Goal: Task Accomplishment & Management: Use online tool/utility

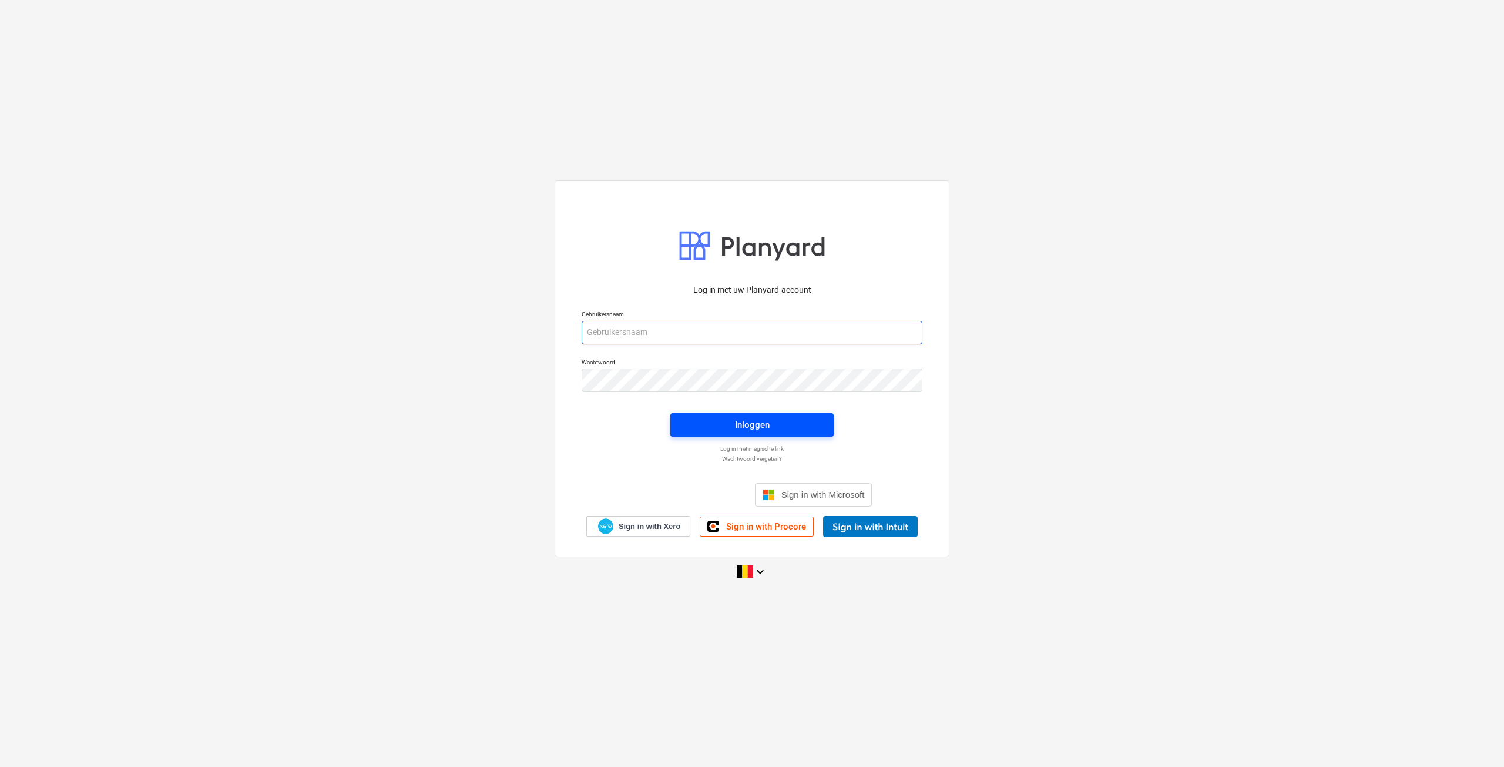
type input "[EMAIL_ADDRESS][DOMAIN_NAME]"
click at [748, 426] on div "Inloggen" at bounding box center [752, 424] width 35 height 15
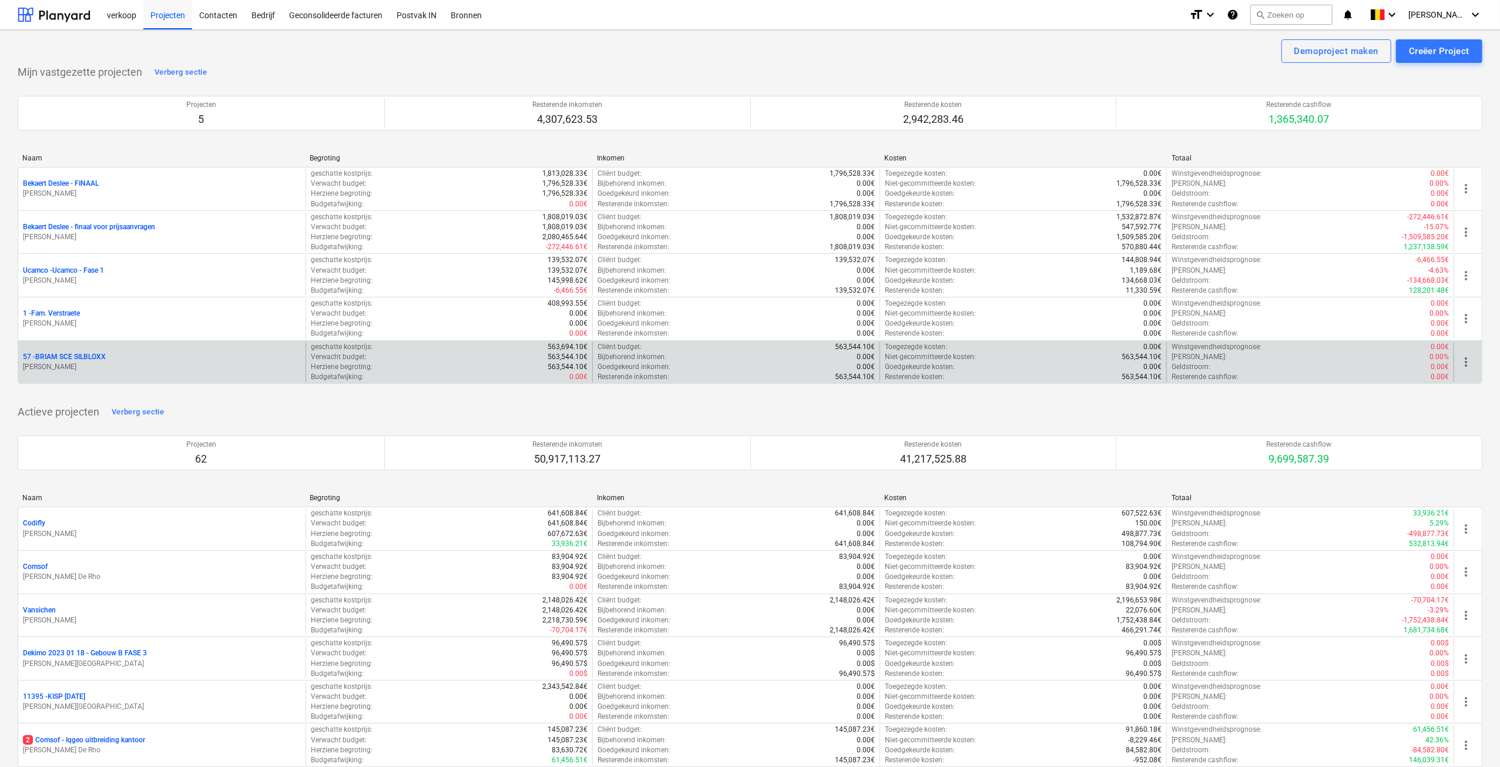
click at [103, 350] on div "57 - BRIAM SCE SILBLOXX [PERSON_NAME]" at bounding box center [161, 362] width 287 height 41
click at [98, 358] on p "57 - BRIAM SCE SILBLOXX" at bounding box center [64, 357] width 83 height 10
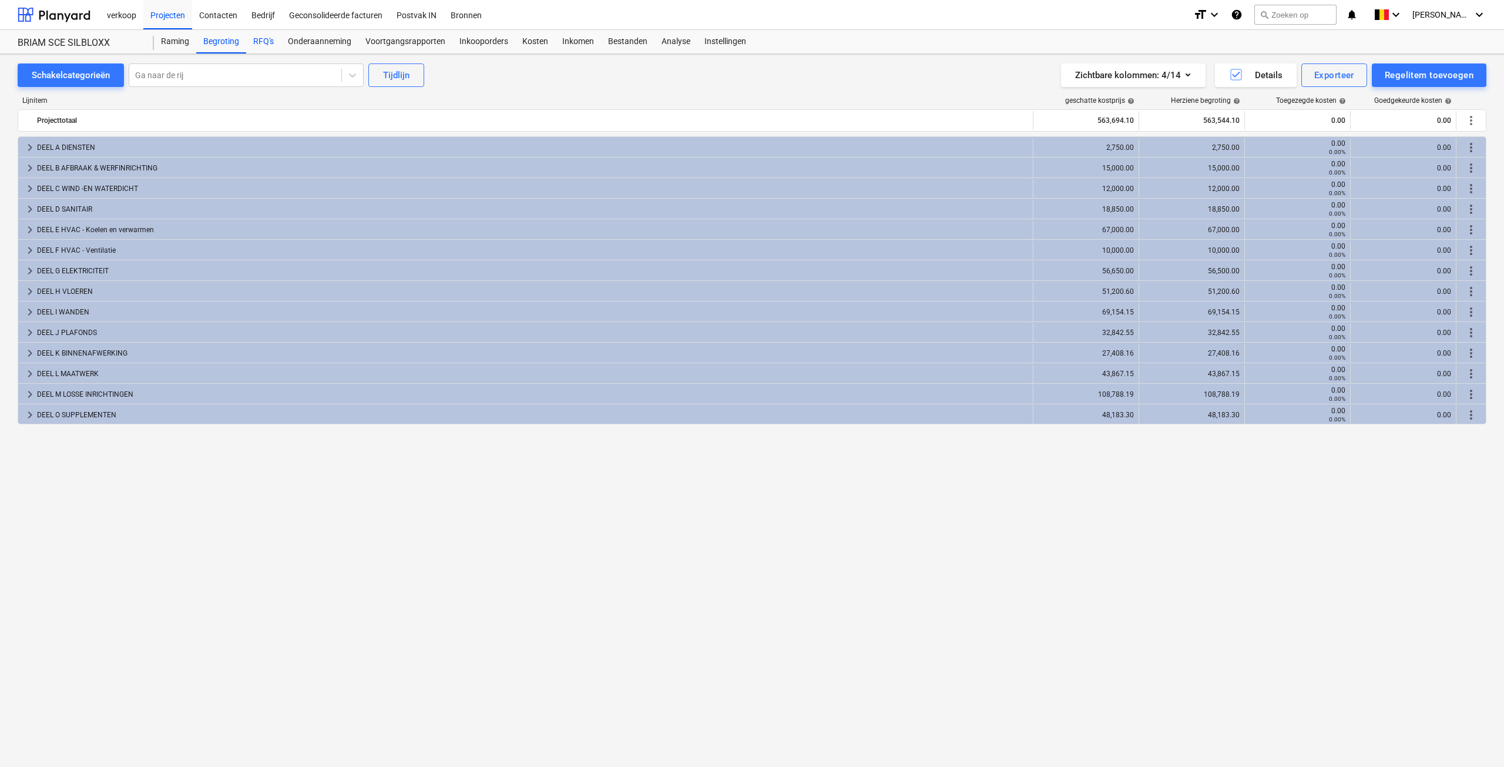
click at [267, 40] on div "RFQ's" at bounding box center [263, 41] width 35 height 23
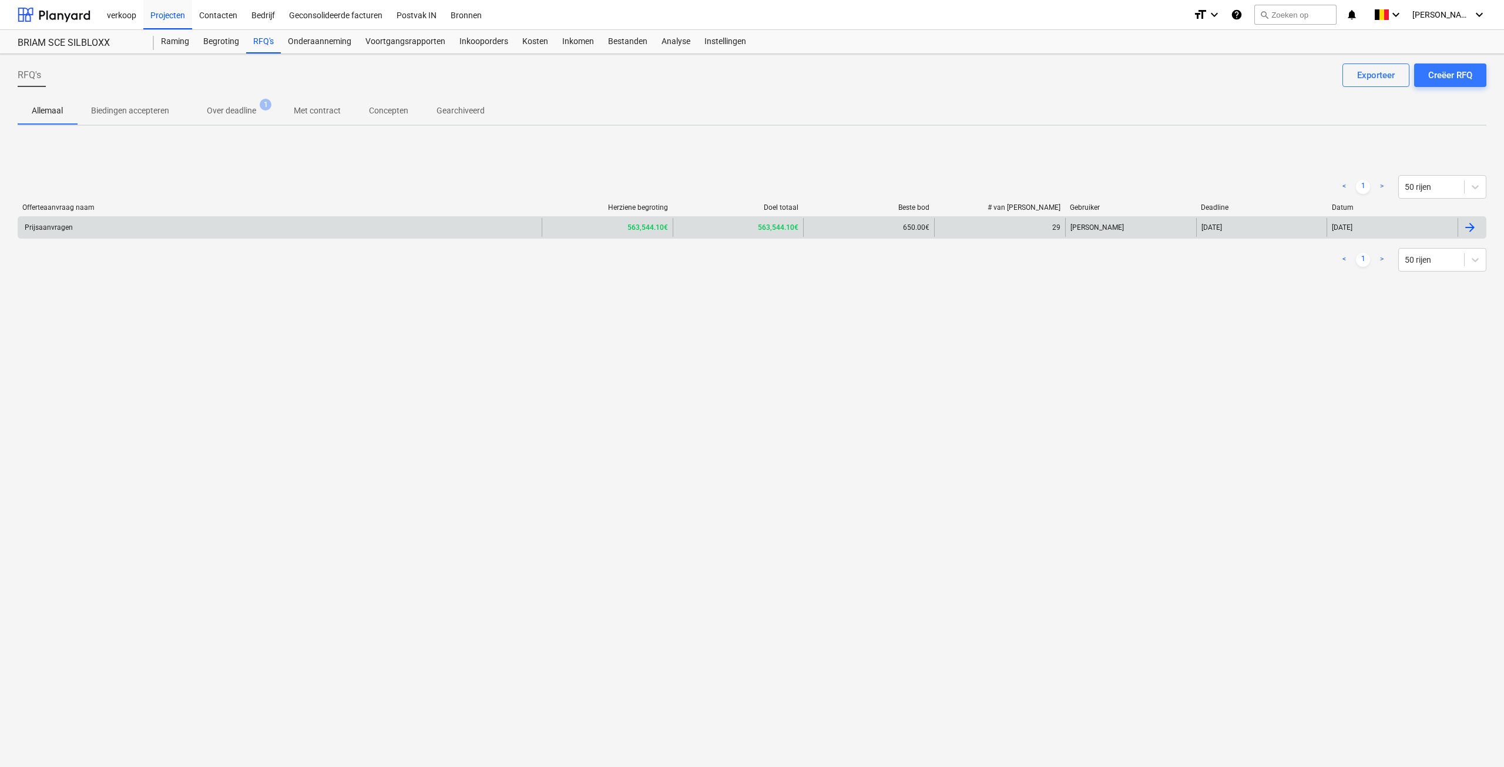
click at [167, 229] on div "Prijsaanvragen" at bounding box center [279, 227] width 523 height 19
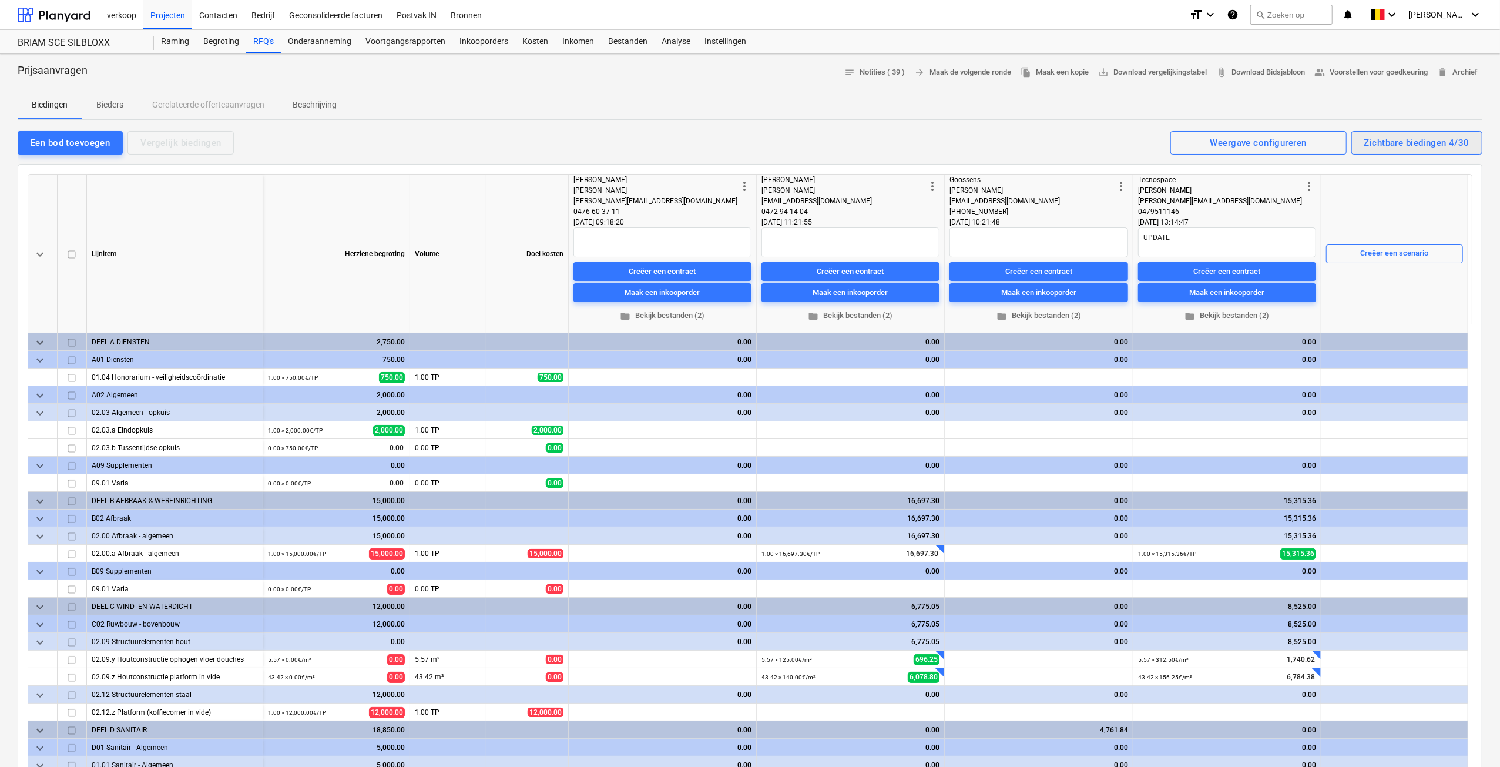
click at [1379, 145] on div "Zichtbare biedingen 4/30" at bounding box center [1416, 142] width 105 height 15
type textarea "x"
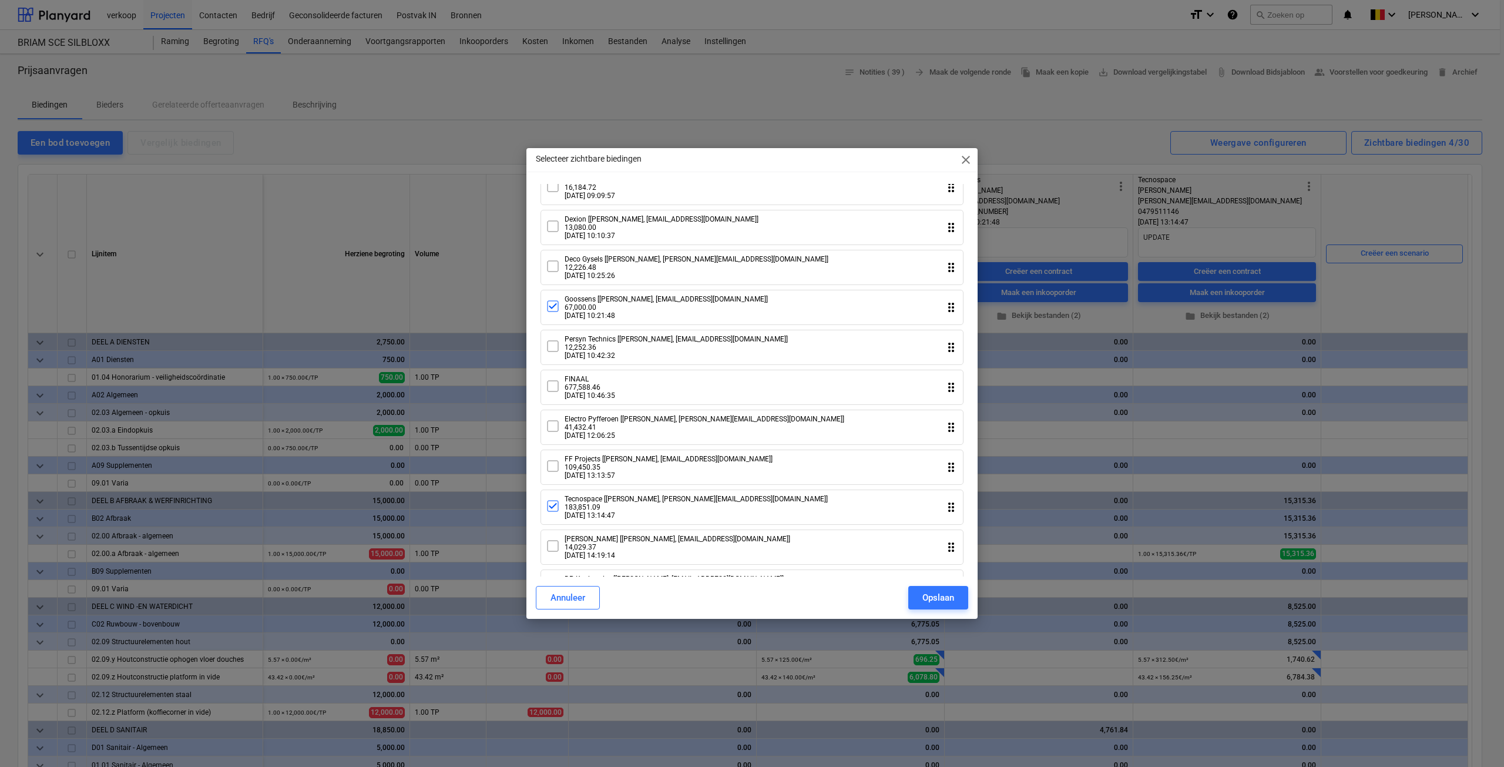
scroll to position [822, 0]
